Goal: Information Seeking & Learning: Learn about a topic

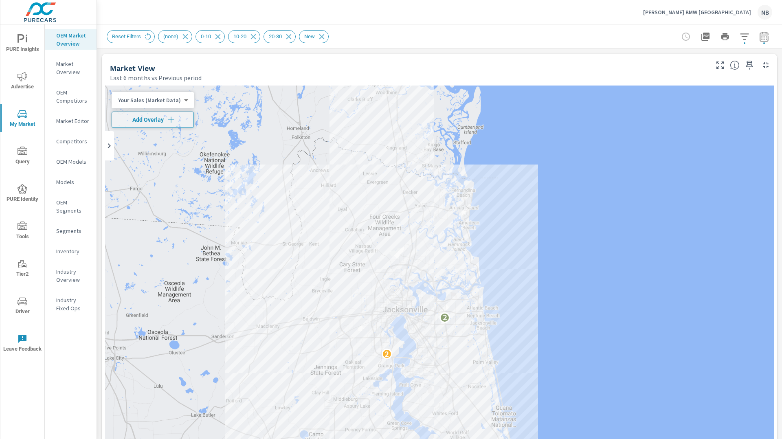
scroll to position [541, 0]
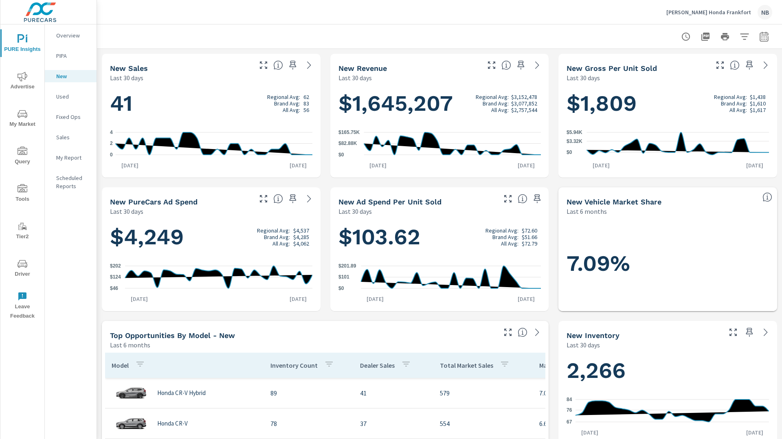
scroll to position [144, 0]
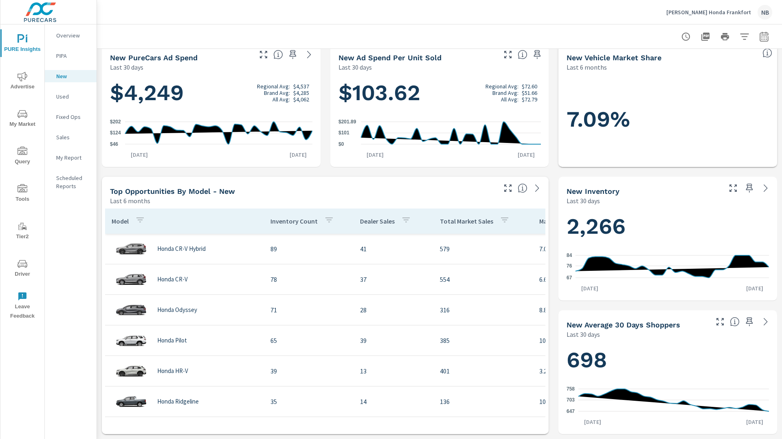
click at [725, 11] on p "Neil Huffman Honda Frankfort" at bounding box center [708, 12] width 85 height 7
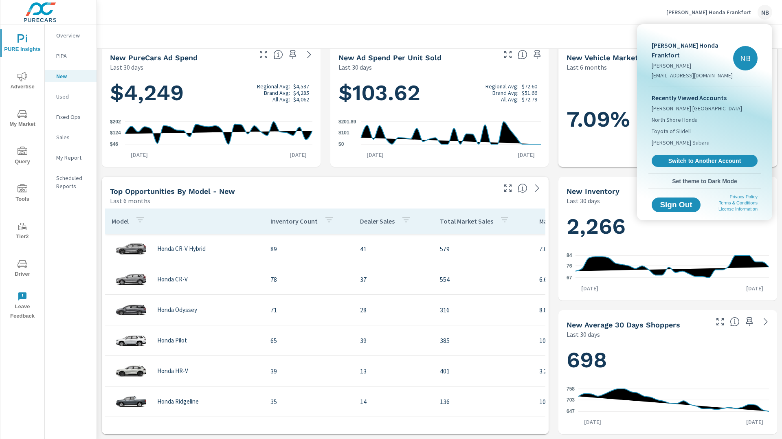
click at [673, 164] on span "Switch to Another Account" at bounding box center [704, 160] width 97 height 7
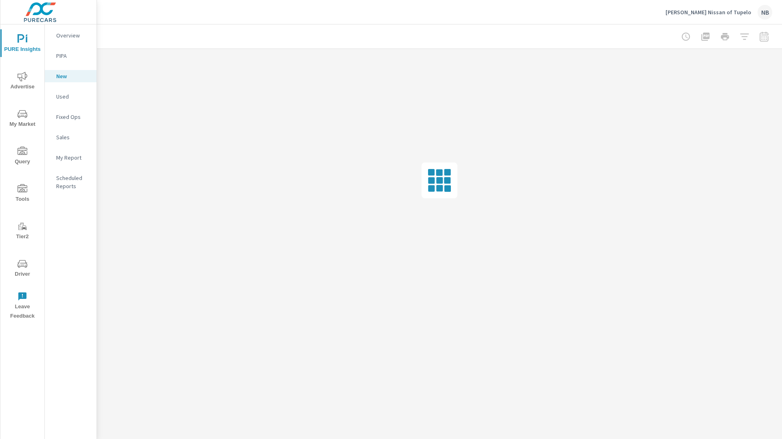
click at [72, 38] on p "Overview" at bounding box center [73, 35] width 34 height 8
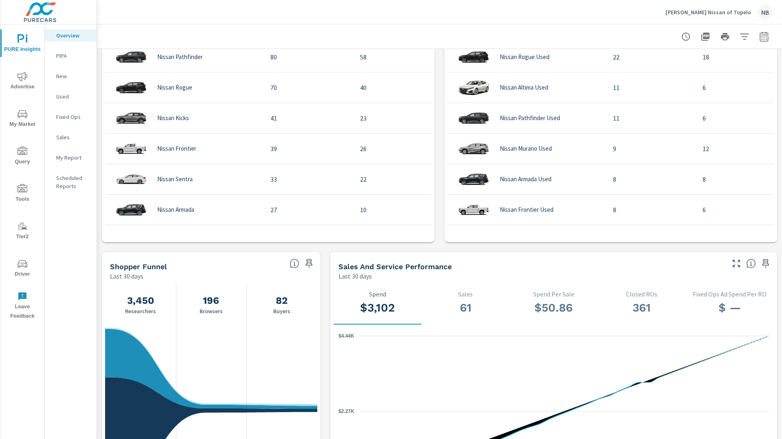
scroll to position [626, 0]
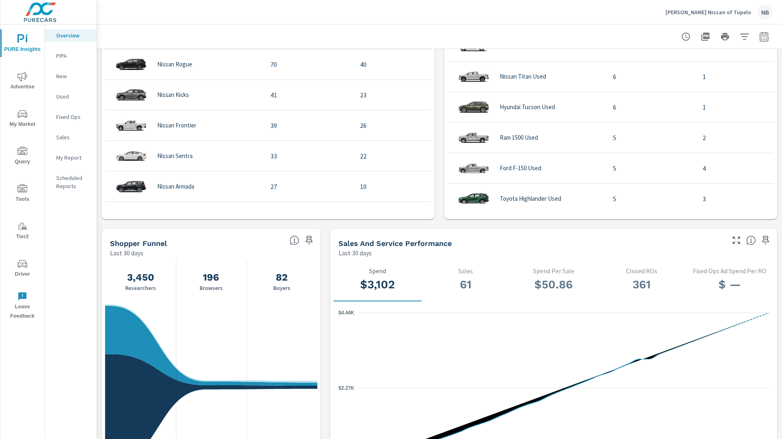
scroll to position [139, 0]
click at [763, 39] on icon "button" at bounding box center [763, 37] width 5 height 3
select select "Last 30 days"
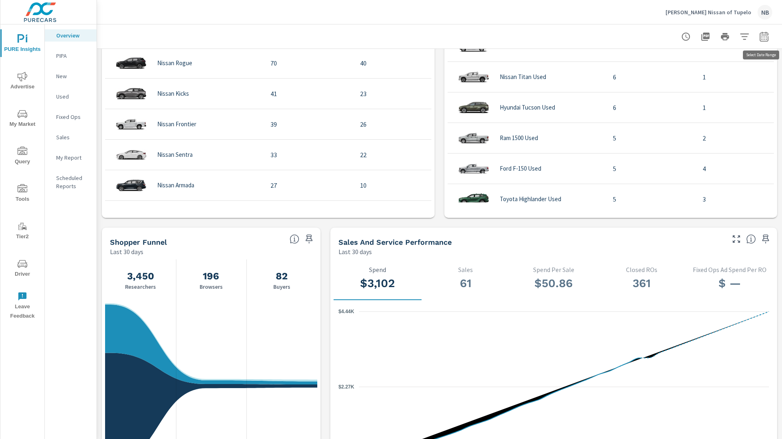
click at [763, 41] on icon "button" at bounding box center [763, 36] width 9 height 10
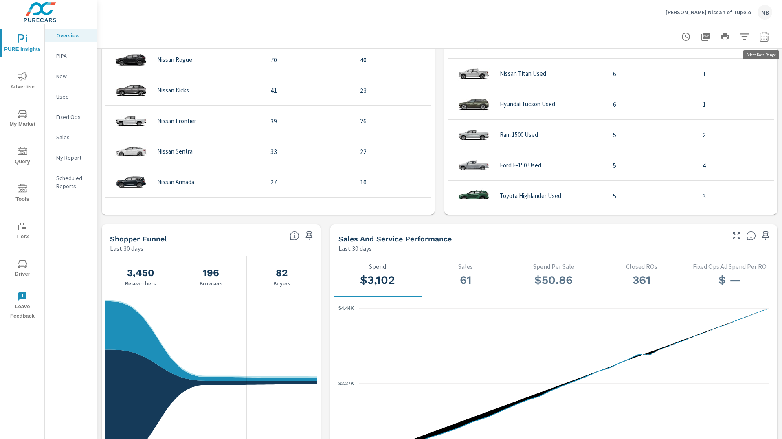
select select "Last 30 days"
click at [699, 91] on p "+ Add comparison" at bounding box center [707, 92] width 104 height 10
select select "Previous period"
click at [692, 133] on button "Apply" at bounding box center [680, 137] width 50 height 21
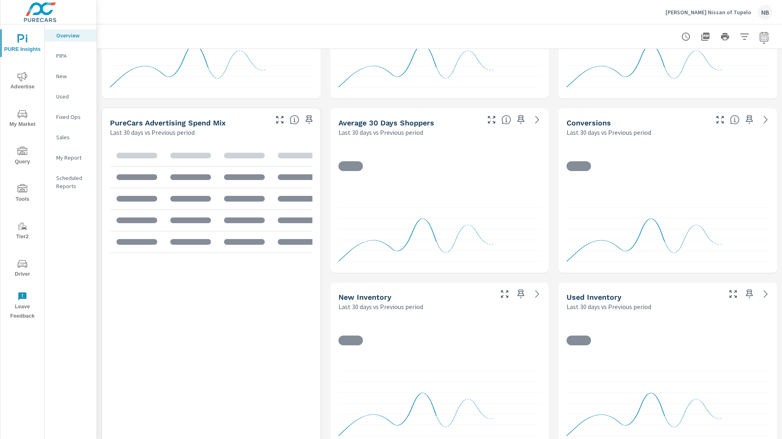
scroll to position [566, 0]
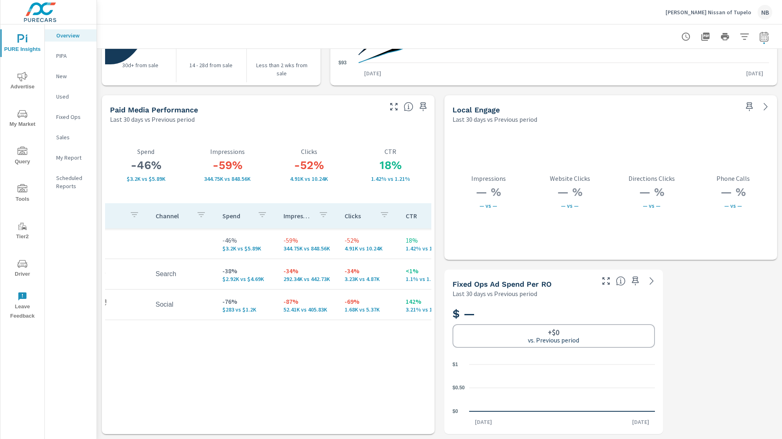
scroll to position [0, 28]
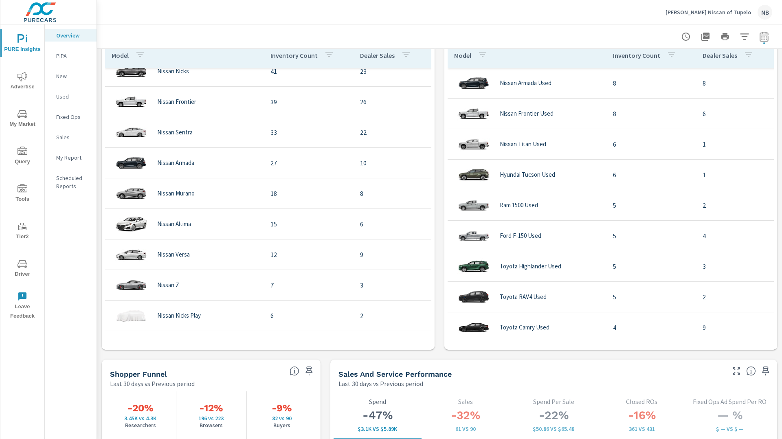
scroll to position [733, 0]
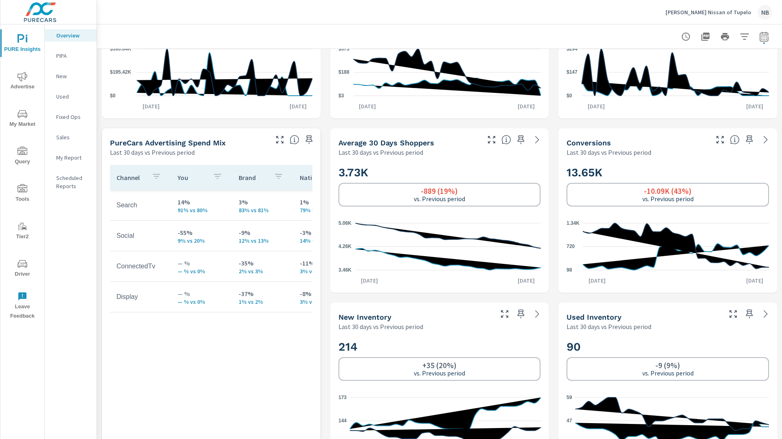
scroll to position [227, 0]
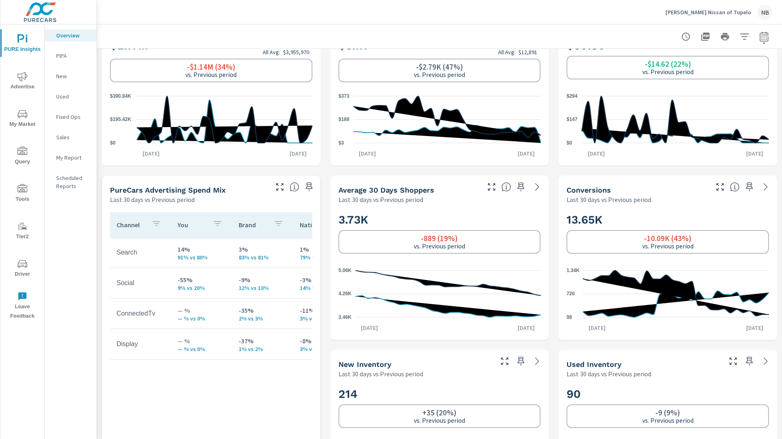
click at [764, 37] on icon "button" at bounding box center [764, 37] width 10 height 10
select select "Last 30 days"
select select "Previous period"
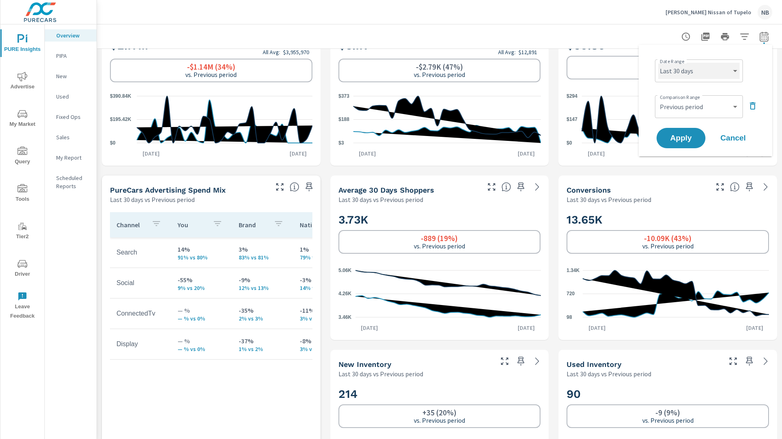
click at [693, 66] on select "Custom Yesterday Last week Last 7 days Last 14 days Last 30 days Last 45 days L…" at bounding box center [698, 71] width 81 height 16
click at [658, 63] on select "Custom Yesterday Last week Last 7 days Last 14 days Last 30 days Last 45 days L…" at bounding box center [698, 71] width 81 height 16
select select "Month to date"
click at [711, 113] on select "Custom Previous period Previous month Previous year" at bounding box center [698, 107] width 81 height 16
click at [658, 99] on select "Custom Previous period Previous month Previous year" at bounding box center [698, 107] width 81 height 16
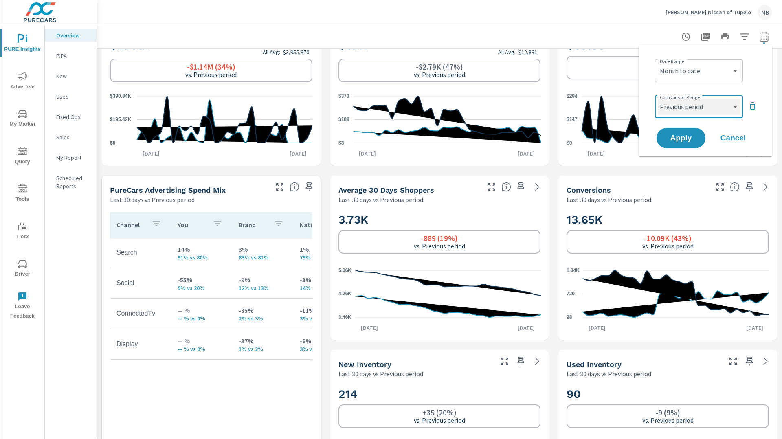
select select "custom"
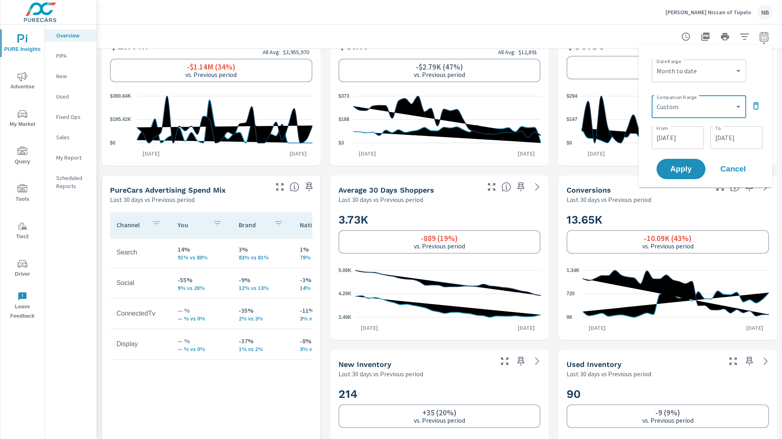
click at [701, 136] on div "08/13/2025 From" at bounding box center [677, 137] width 52 height 23
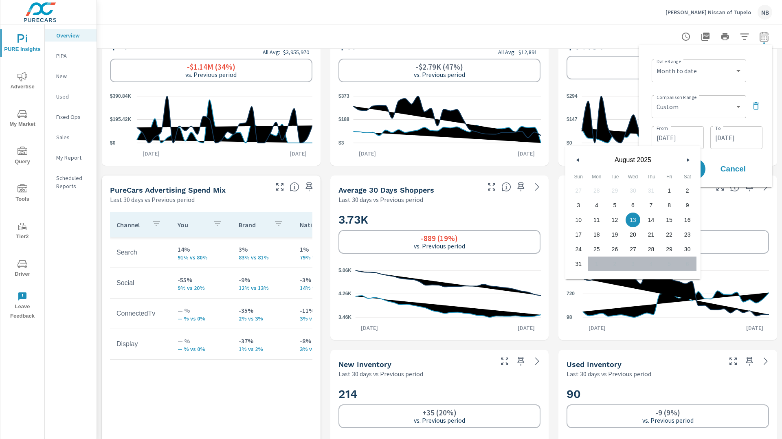
click at [581, 161] on button "button" at bounding box center [578, 160] width 10 height 10
click at [614, 186] on span "1" at bounding box center [614, 190] width 18 height 11
click at [653, 217] on span "17" at bounding box center [651, 220] width 18 height 11
click at [614, 187] on span "1" at bounding box center [614, 190] width 18 height 11
click at [666, 217] on span "18" at bounding box center [669, 220] width 18 height 11
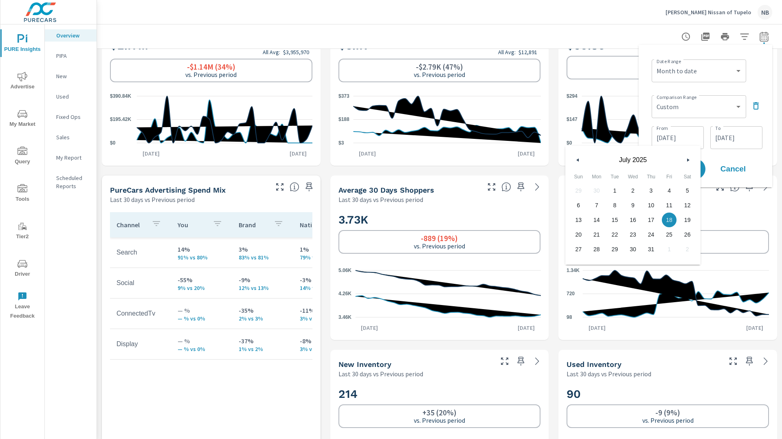
click at [617, 186] on span "1" at bounding box center [614, 190] width 18 height 11
click at [665, 222] on span "18" at bounding box center [669, 220] width 18 height 11
click at [672, 130] on input "07/18/2025" at bounding box center [678, 137] width 46 height 16
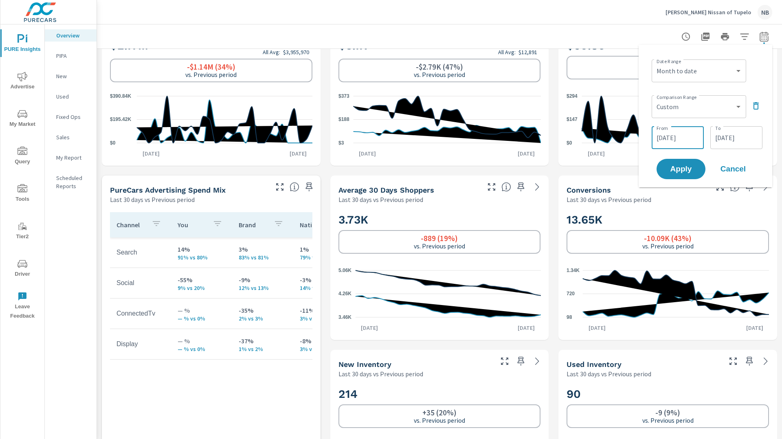
click at [685, 139] on input "07/18/2025" at bounding box center [678, 137] width 46 height 16
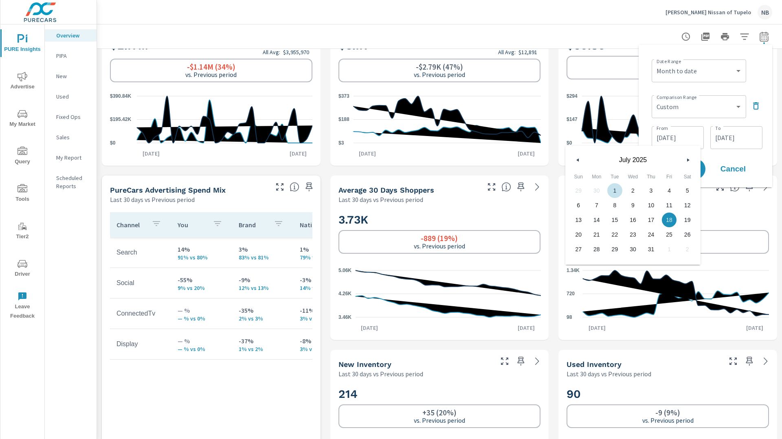
click at [617, 191] on span "1" at bounding box center [614, 190] width 18 height 11
type input "07/01/2025"
click at [742, 138] on input "08/31/2025" at bounding box center [736, 137] width 46 height 16
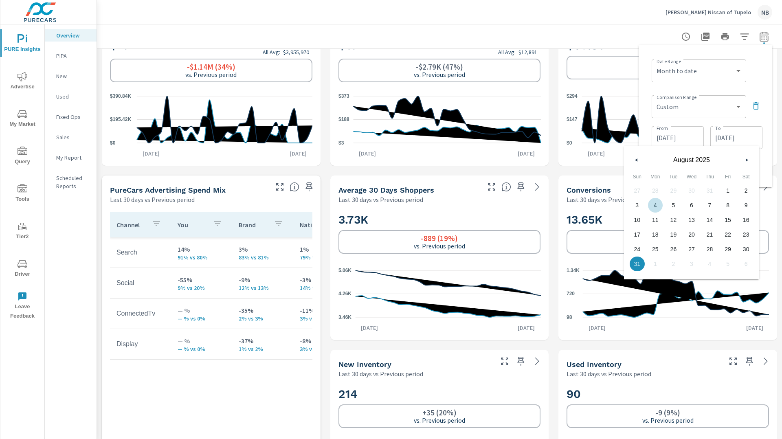
click at [635, 158] on button "button" at bounding box center [636, 160] width 10 height 10
click at [728, 219] on span "18" at bounding box center [728, 220] width 18 height 11
type input "07/18/2025"
click at [767, 108] on div "Date Range Custom Yesterday Last week Last 7 days Last 14 days Last 30 days Las…" at bounding box center [705, 116] width 134 height 142
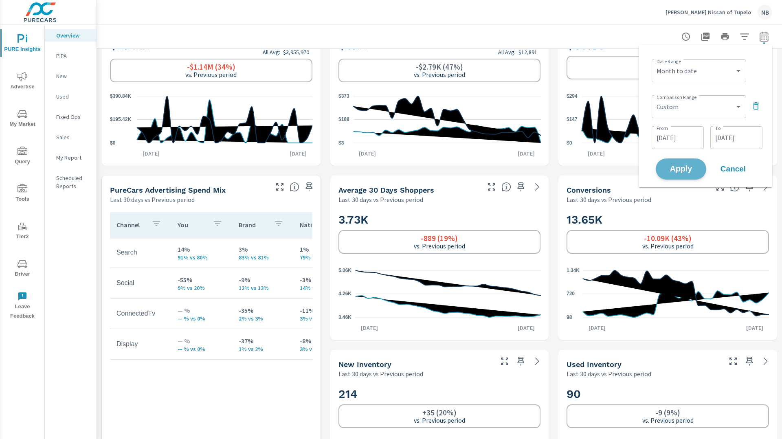
drag, startPoint x: 686, startPoint y: 167, endPoint x: 694, endPoint y: 166, distance: 8.6
click at [686, 167] on span "Apply" at bounding box center [680, 169] width 33 height 8
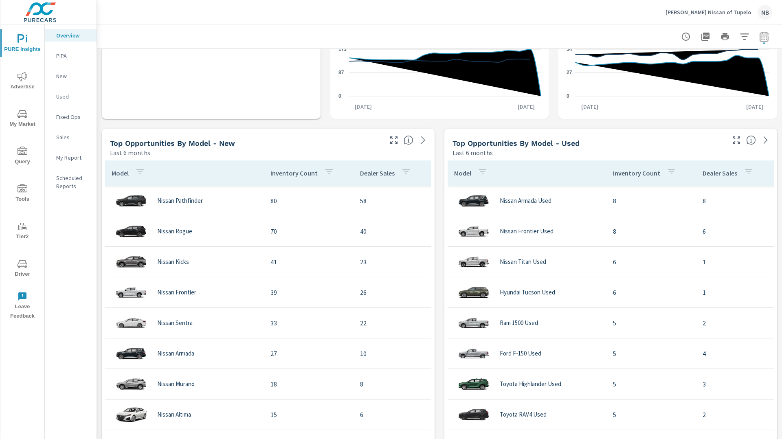
scroll to position [631, 0]
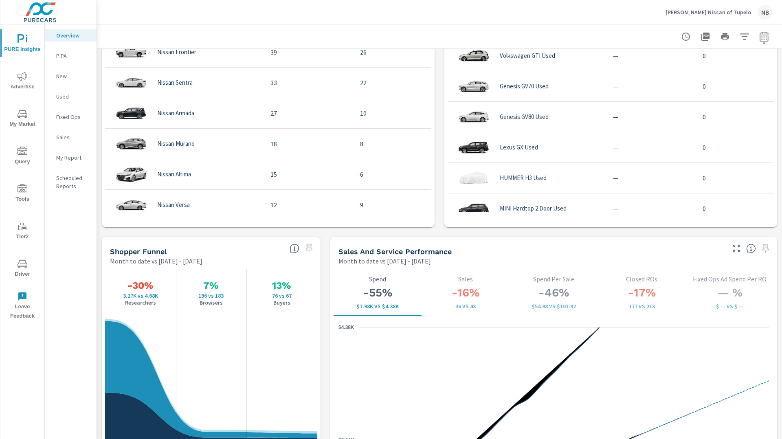
scroll to position [826, 0]
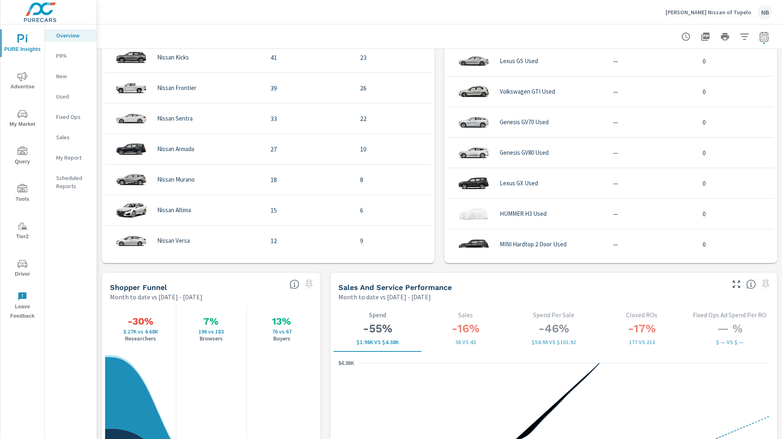
click at [24, 76] on icon "nav menu" at bounding box center [23, 77] width 10 height 10
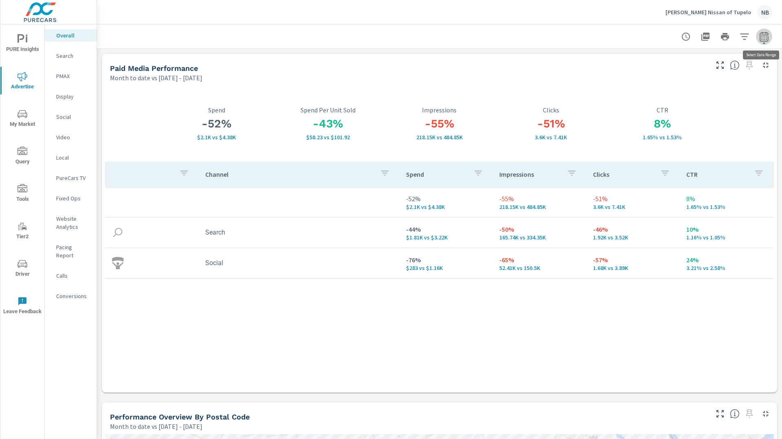
click at [768, 38] on icon "button" at bounding box center [763, 36] width 9 height 10
select select "Month to date"
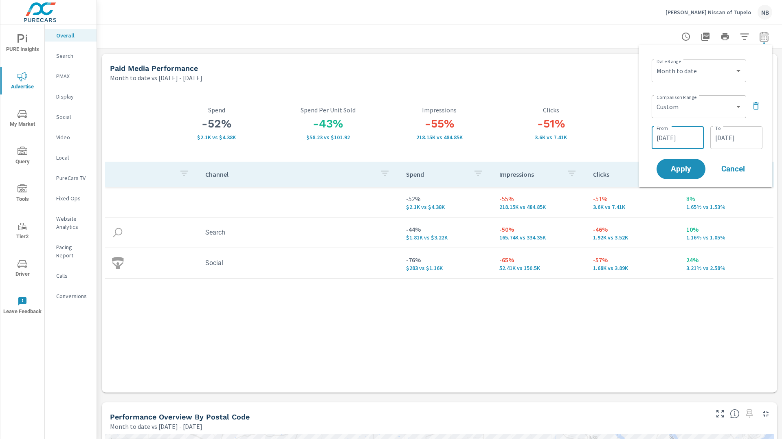
click at [692, 138] on input "07/01/2025" at bounding box center [678, 137] width 46 height 16
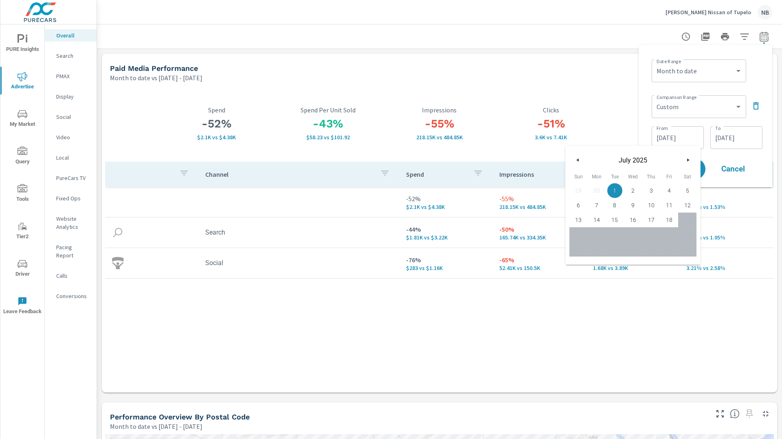
click at [575, 158] on icon "button" at bounding box center [576, 159] width 4 height 3
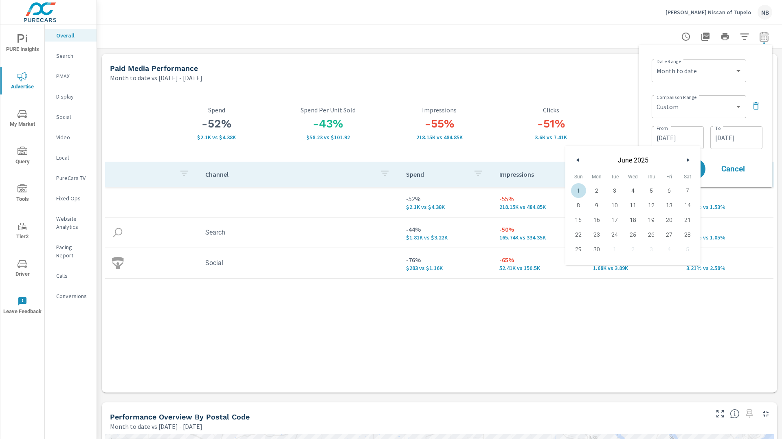
click at [579, 194] on span "1" at bounding box center [578, 190] width 18 height 11
type input "06/01/2025"
click at [725, 139] on input "07/18/2025" at bounding box center [736, 137] width 46 height 16
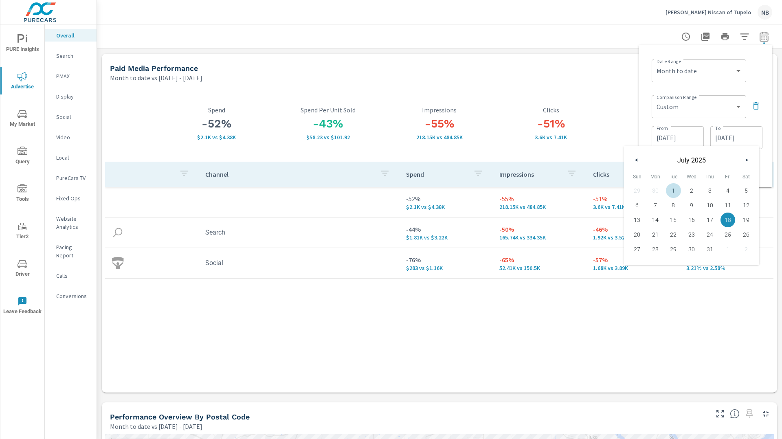
click at [637, 159] on icon "button" at bounding box center [635, 159] width 4 height 3
click at [692, 221] on span "18" at bounding box center [691, 220] width 18 height 11
type input "06/18/2025"
click at [743, 119] on div "Comparison Range Custom Previous period Previous month Previous year ​" at bounding box center [706, 106] width 111 height 28
click at [696, 158] on button "Apply" at bounding box center [680, 168] width 50 height 21
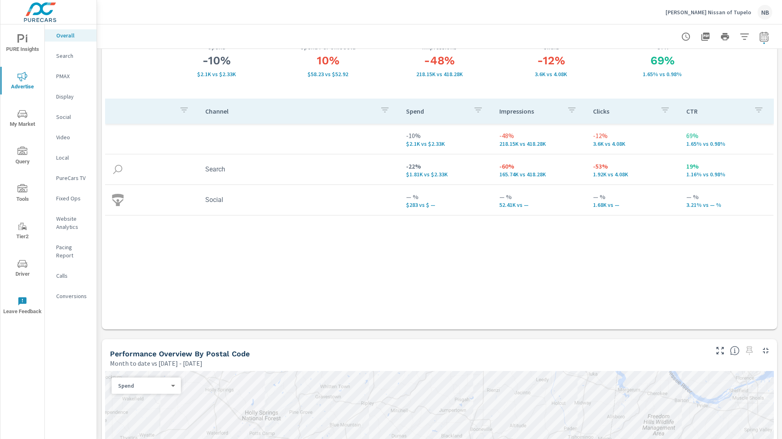
scroll to position [77, 0]
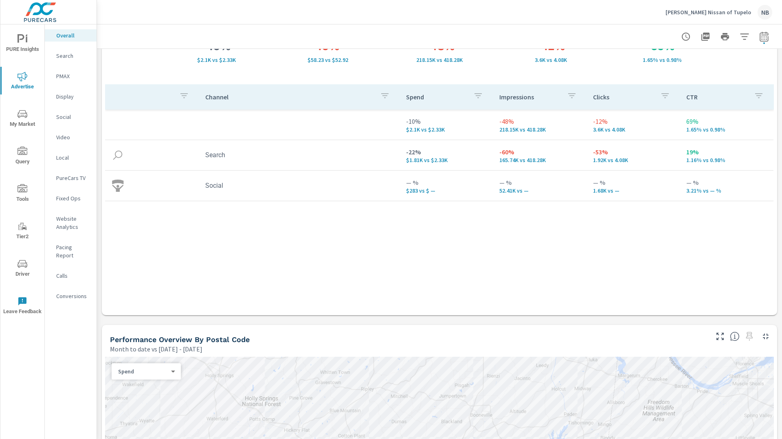
click at [23, 46] on span "PURE Insights" at bounding box center [22, 44] width 39 height 20
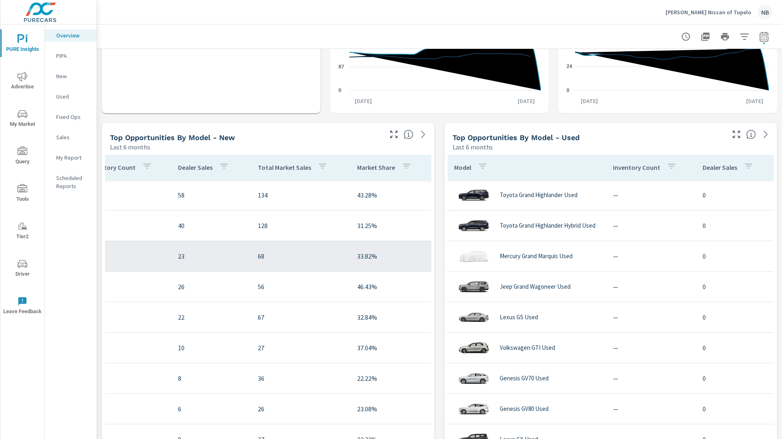
scroll to position [0, 185]
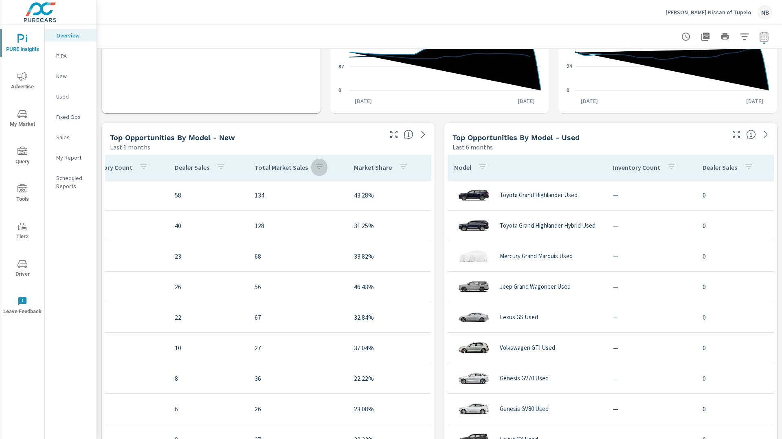
click at [315, 169] on icon "button" at bounding box center [319, 166] width 10 height 10
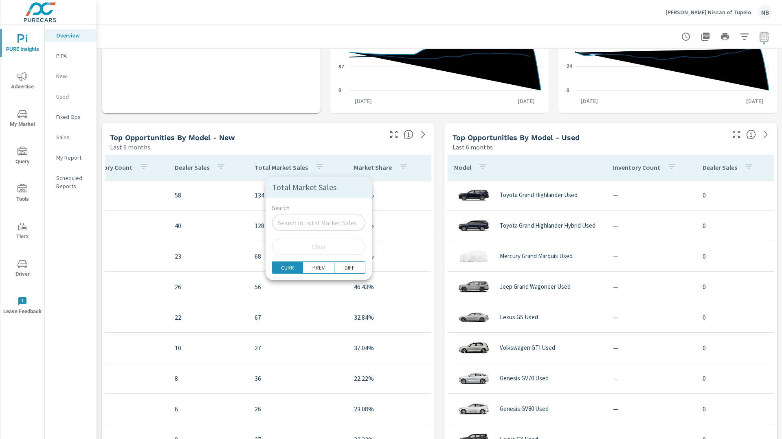
click at [234, 173] on div at bounding box center [391, 219] width 782 height 439
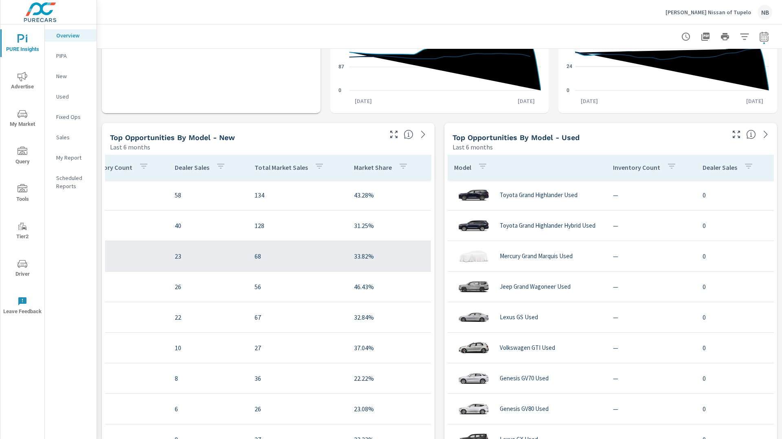
scroll to position [0, 0]
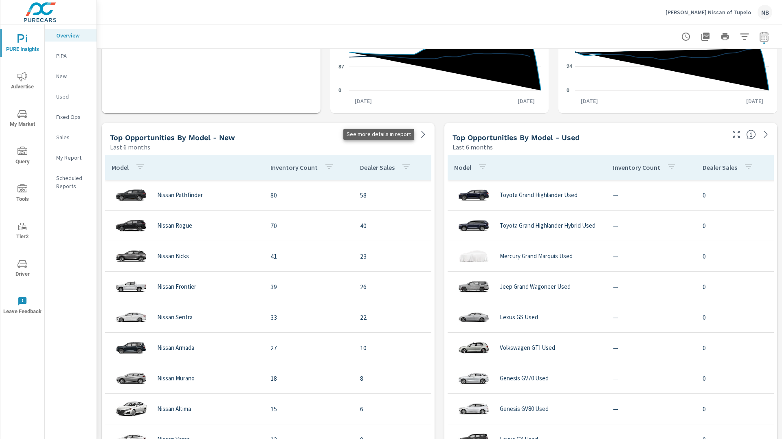
click at [419, 134] on icon at bounding box center [423, 134] width 10 height 10
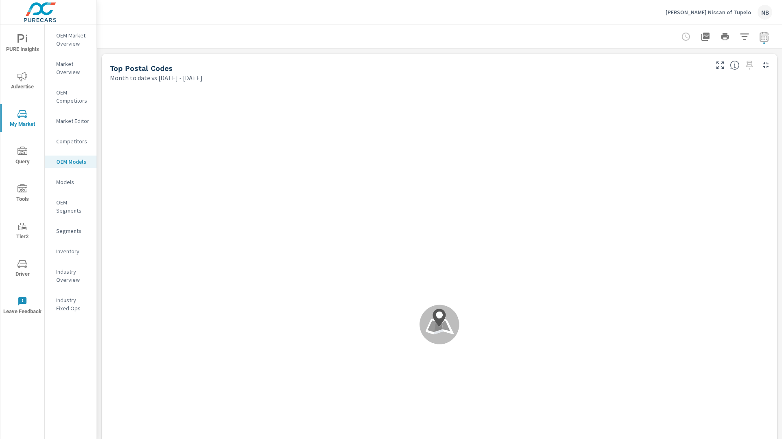
click at [70, 251] on p "Inventory" at bounding box center [73, 251] width 34 height 8
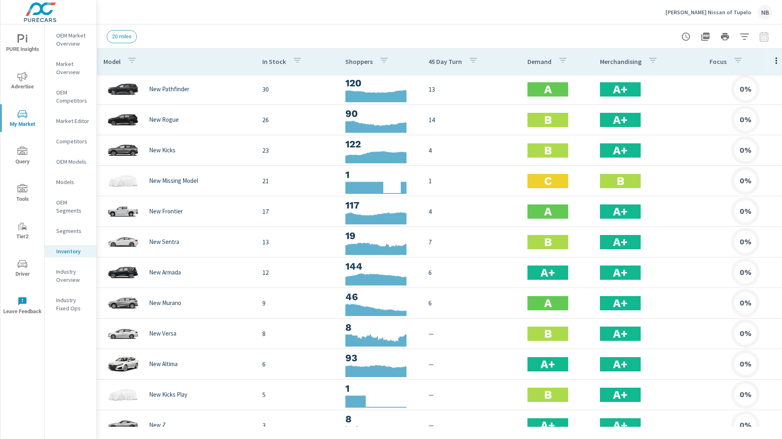
click at [383, 62] on icon "button" at bounding box center [384, 60] width 10 height 10
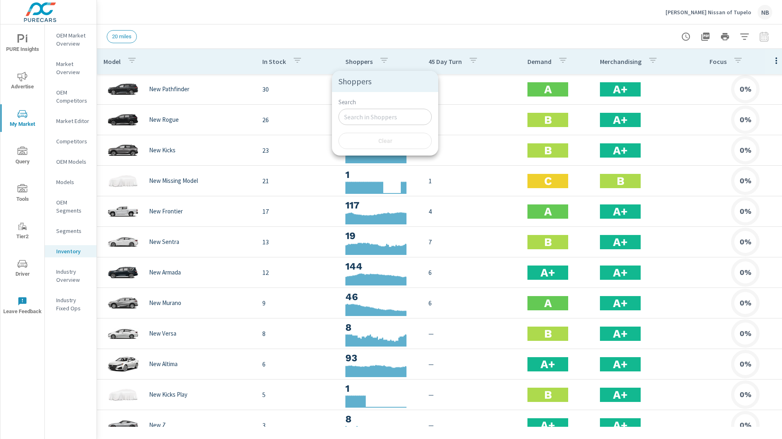
click at [386, 58] on div at bounding box center [391, 219] width 782 height 439
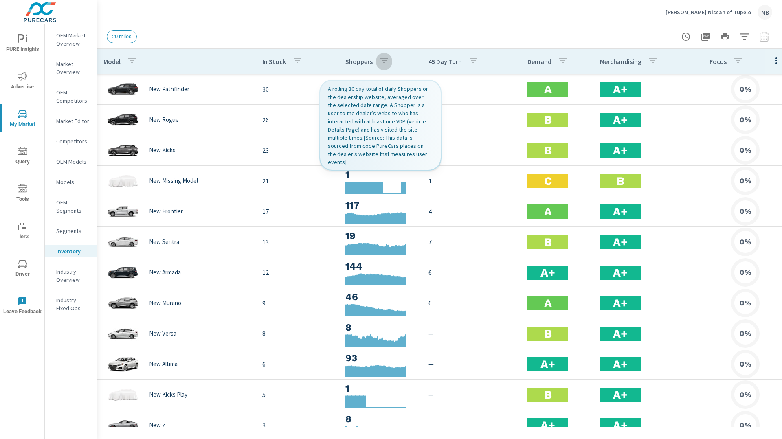
click at [386, 62] on icon "button" at bounding box center [384, 60] width 10 height 10
click at [377, 27] on div at bounding box center [391, 219] width 782 height 439
click at [365, 60] on p "Shoppers" at bounding box center [358, 61] width 27 height 8
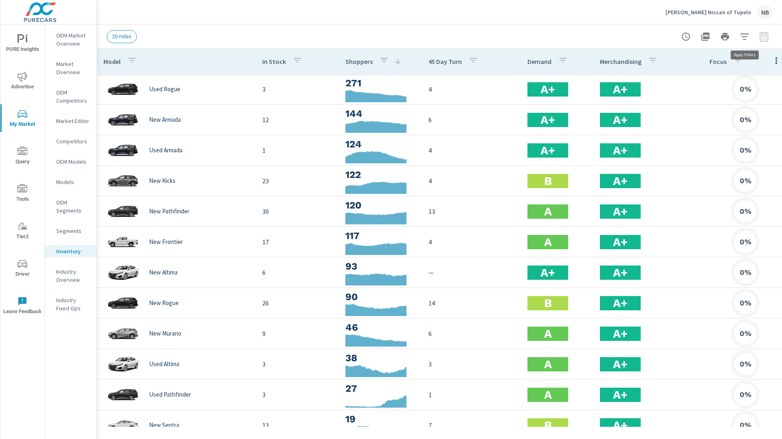
click at [742, 40] on icon "button" at bounding box center [744, 37] width 10 height 10
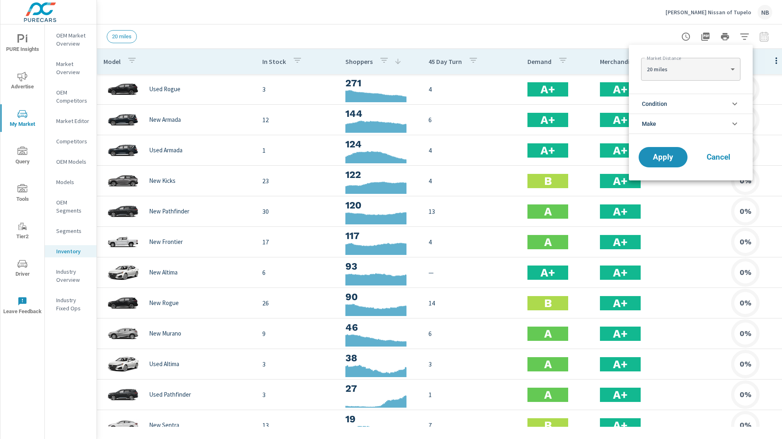
click at [703, 74] on body "PURE Insights Advertise My Market Query Tools Tier2 Driver Leave Feedback OEM M…" at bounding box center [391, 219] width 782 height 439
drag, startPoint x: 599, startPoint y: 28, endPoint x: 607, endPoint y: 32, distance: 9.1
click at [599, 28] on div at bounding box center [391, 219] width 782 height 439
click at [679, 103] on li "Condition" at bounding box center [691, 104] width 124 height 20
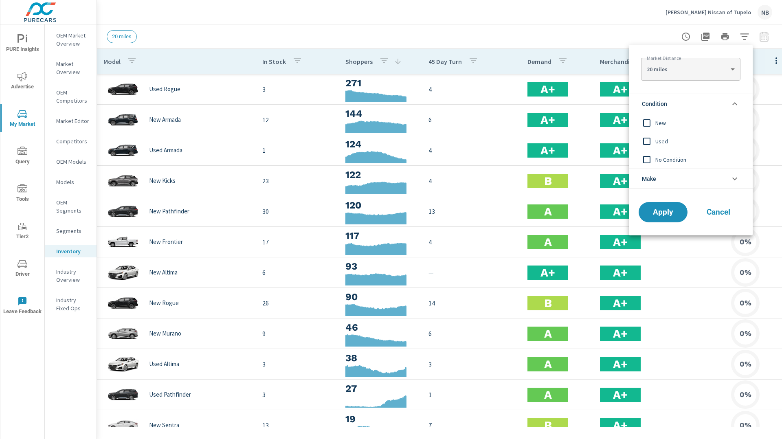
click at [666, 120] on span "New" at bounding box center [699, 123] width 89 height 10
click at [670, 209] on span "Apply" at bounding box center [662, 212] width 33 height 8
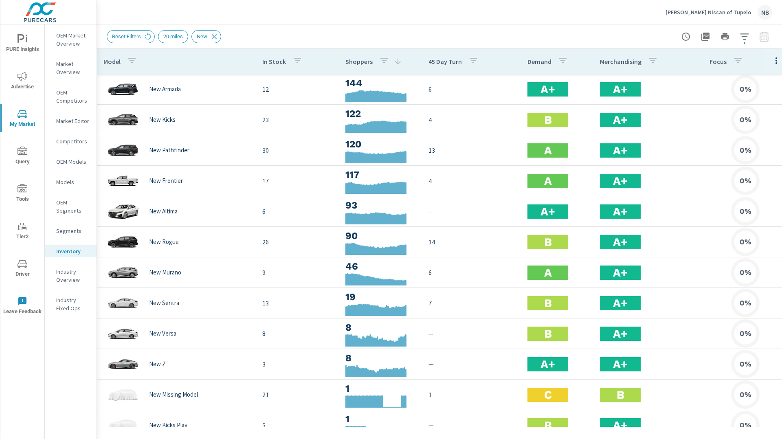
click at [77, 39] on p "OEM Market Overview" at bounding box center [73, 39] width 34 height 16
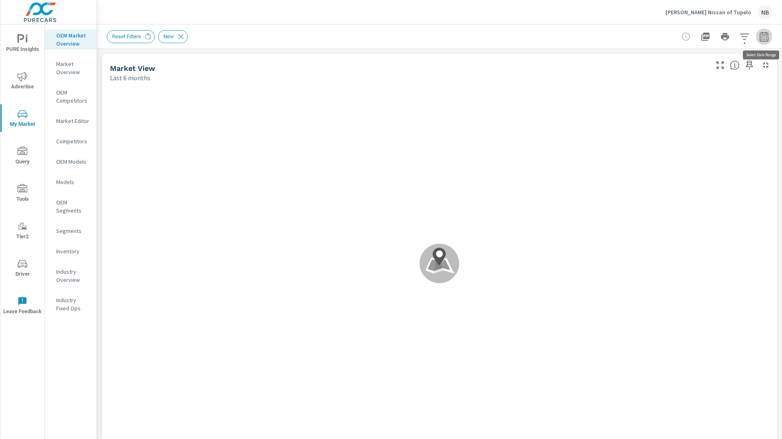
click at [761, 39] on icon "button" at bounding box center [763, 37] width 5 height 3
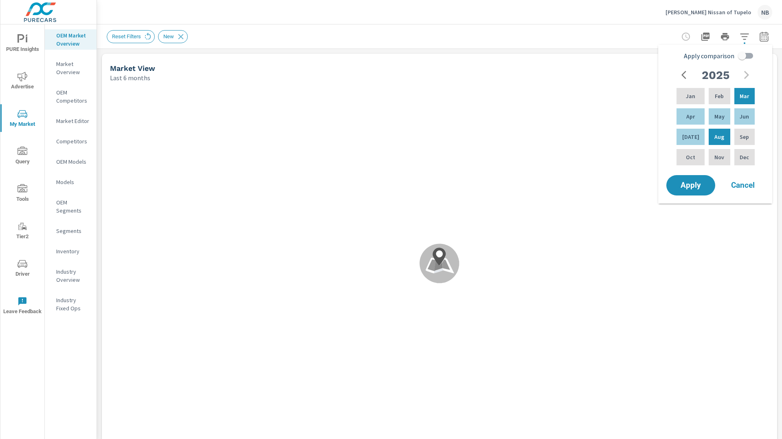
click at [739, 62] on input "Apply comparison" at bounding box center [742, 55] width 46 height 15
checkbox input "true"
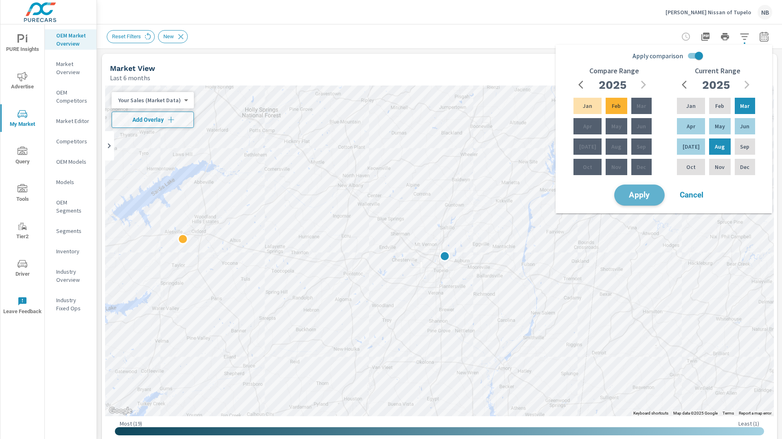
click at [639, 200] on button "Apply" at bounding box center [639, 194] width 50 height 21
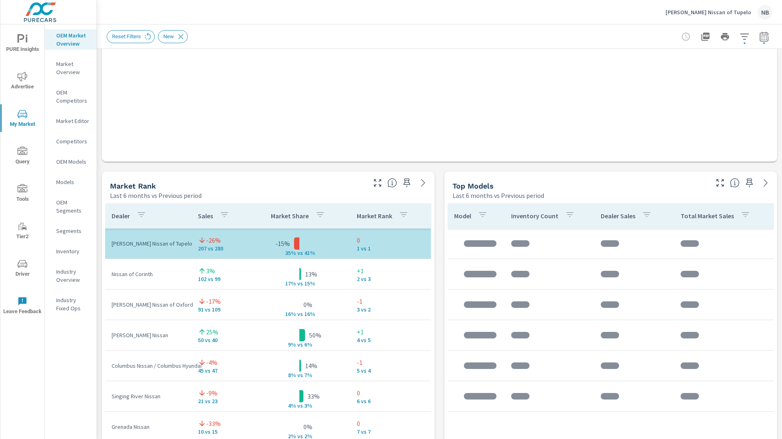
scroll to position [404, 0]
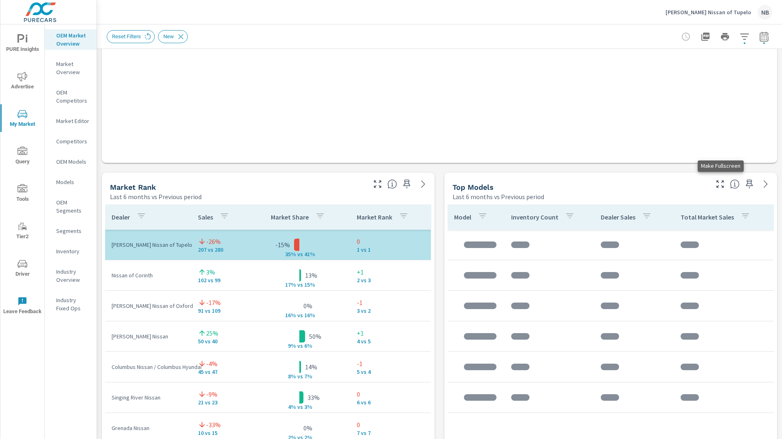
click at [721, 186] on icon "button" at bounding box center [719, 183] width 7 height 7
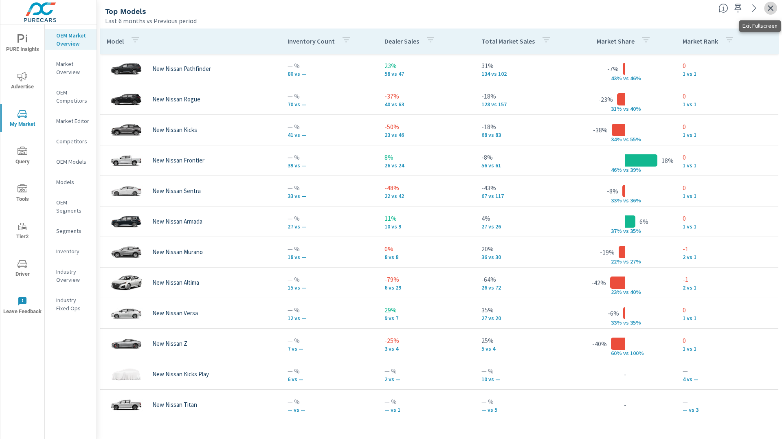
click at [770, 6] on icon "button" at bounding box center [770, 8] width 10 height 10
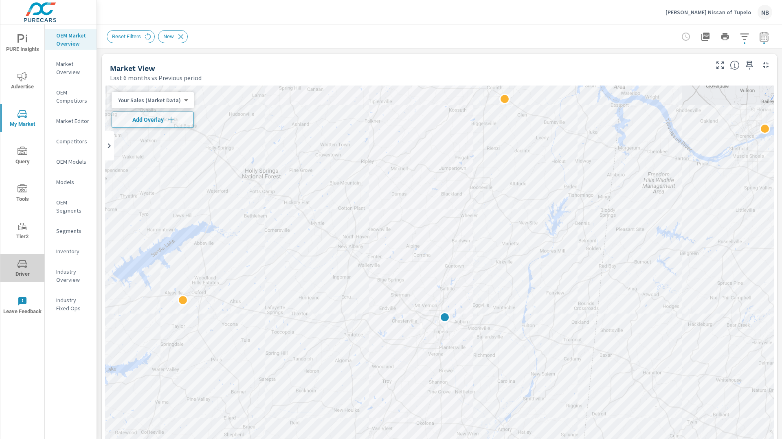
click at [22, 271] on span "Driver" at bounding box center [22, 269] width 39 height 20
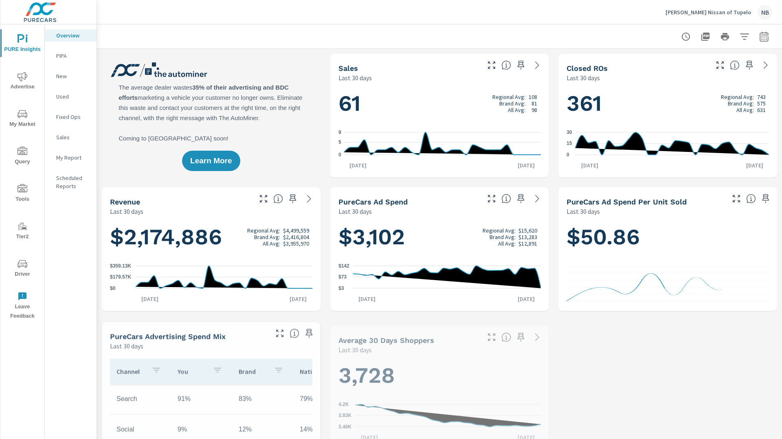
scroll to position [7480, 0]
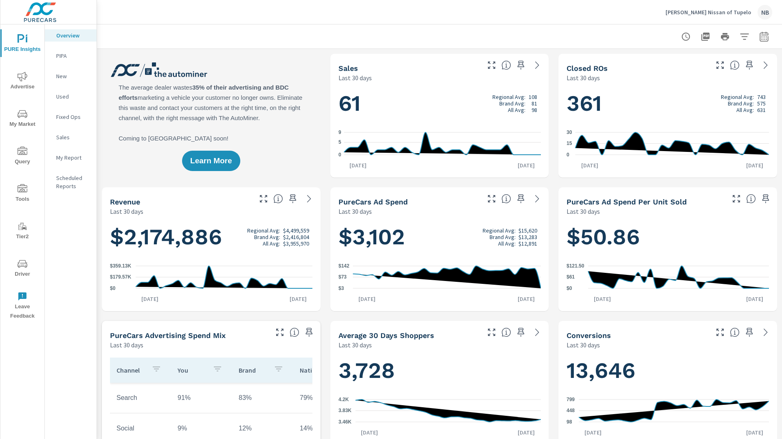
click at [24, 269] on span "Driver" at bounding box center [22, 269] width 39 height 20
